Goal: Navigation & Orientation: Find specific page/section

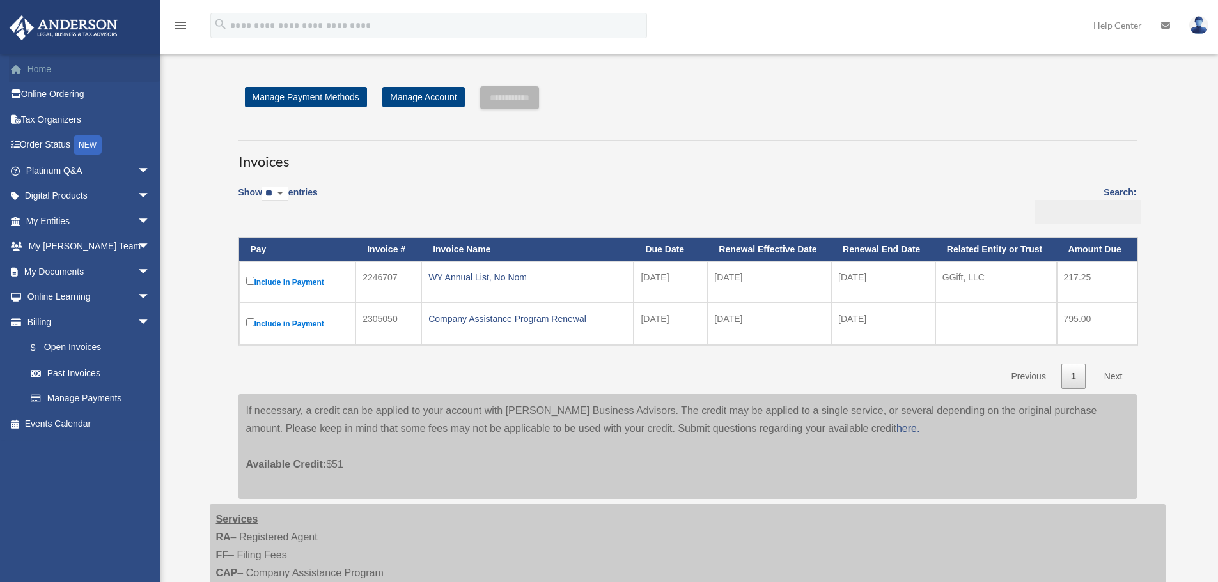
click at [37, 68] on link "Home" at bounding box center [89, 69] width 160 height 26
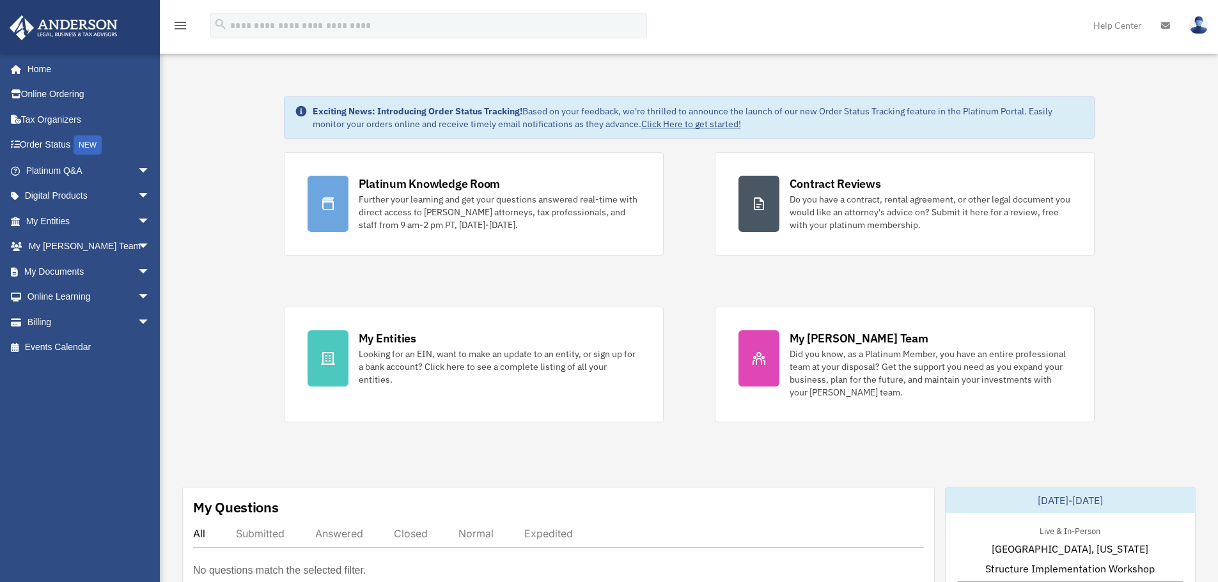
click at [1164, 23] on icon at bounding box center [1165, 25] width 9 height 9
